Goal: Task Accomplishment & Management: Use online tool/utility

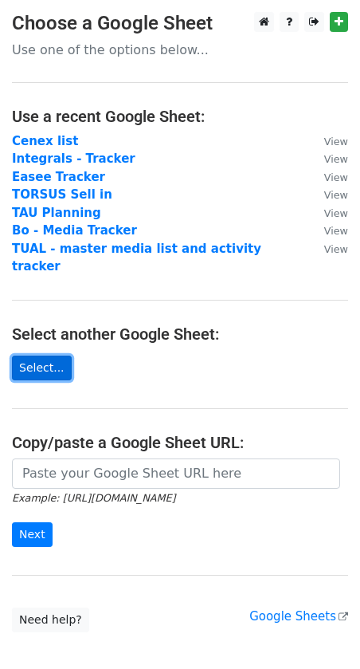
click at [14, 355] on link "Select..." at bounding box center [42, 367] width 60 height 25
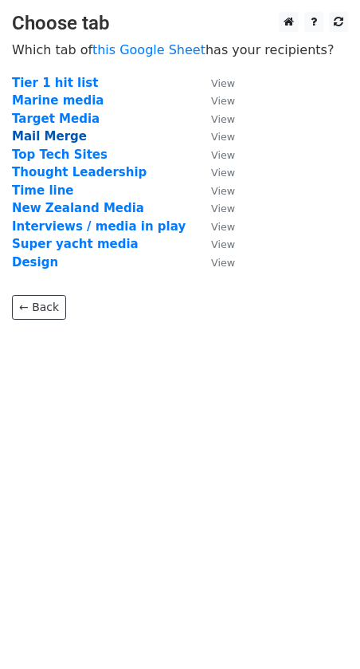
click at [32, 135] on strong "Mail Merge" at bounding box center [49, 136] width 75 height 14
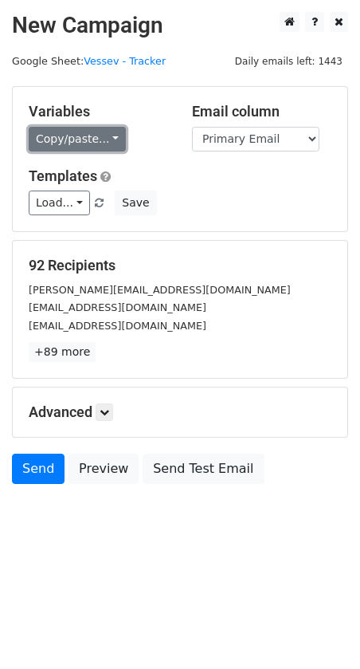
click at [54, 142] on link "Copy/paste..." at bounding box center [77, 139] width 97 height 25
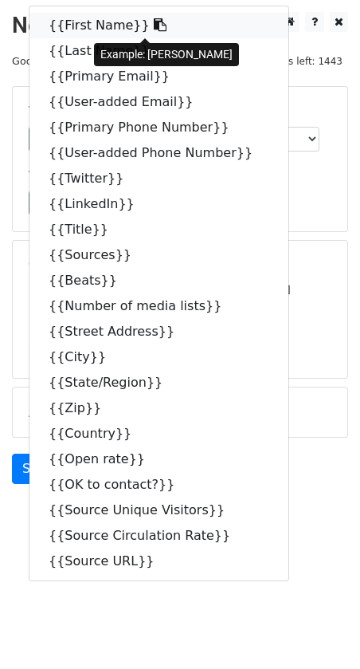
click at [75, 28] on link "{{First Name}}" at bounding box center [158, 26] width 259 height 26
